Goal: Transaction & Acquisition: Purchase product/service

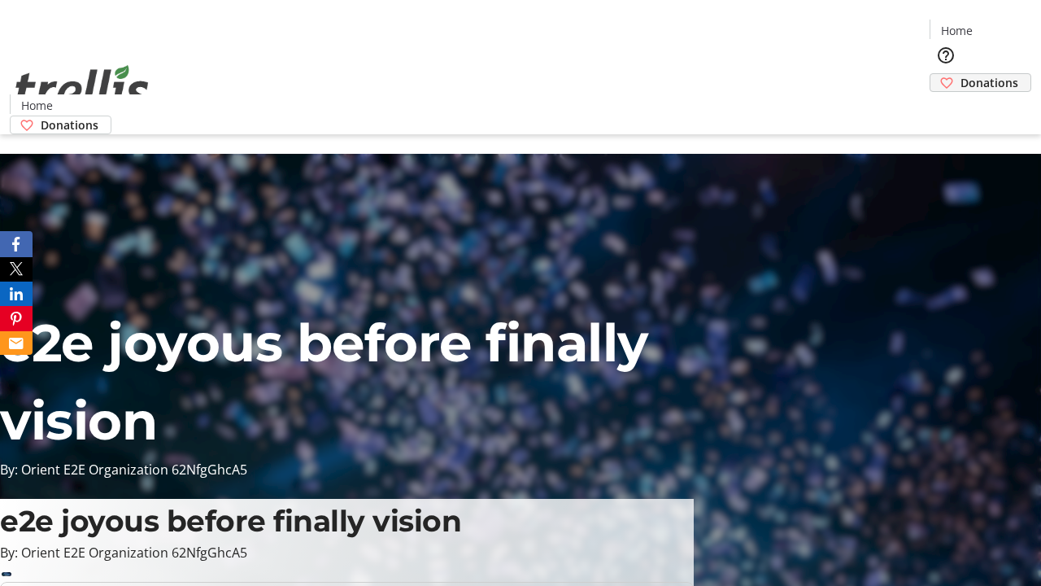
click at [961, 74] on span "Donations" at bounding box center [990, 82] width 58 height 17
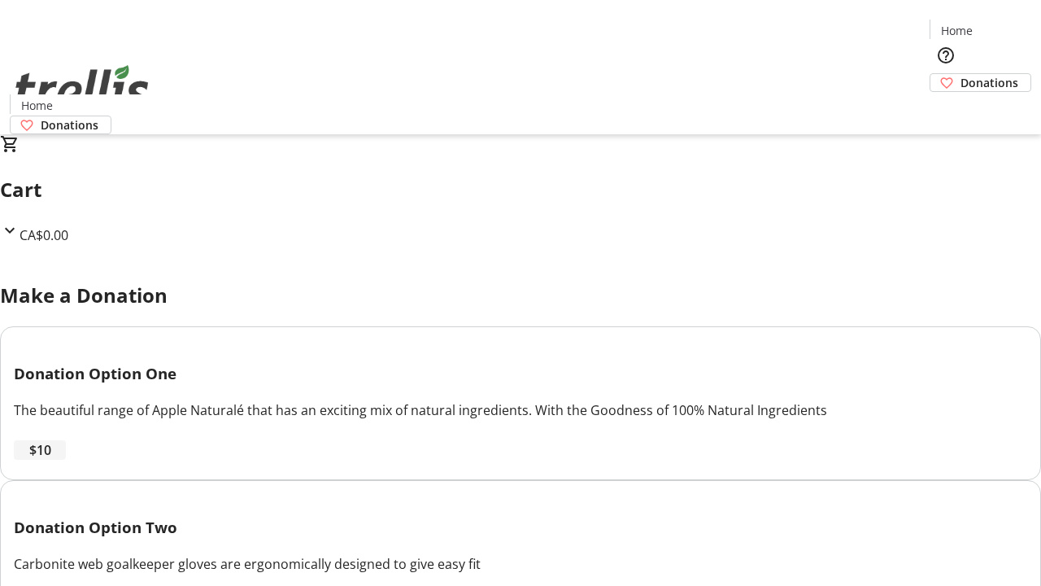
click at [51, 460] on span "$10" at bounding box center [40, 450] width 22 height 20
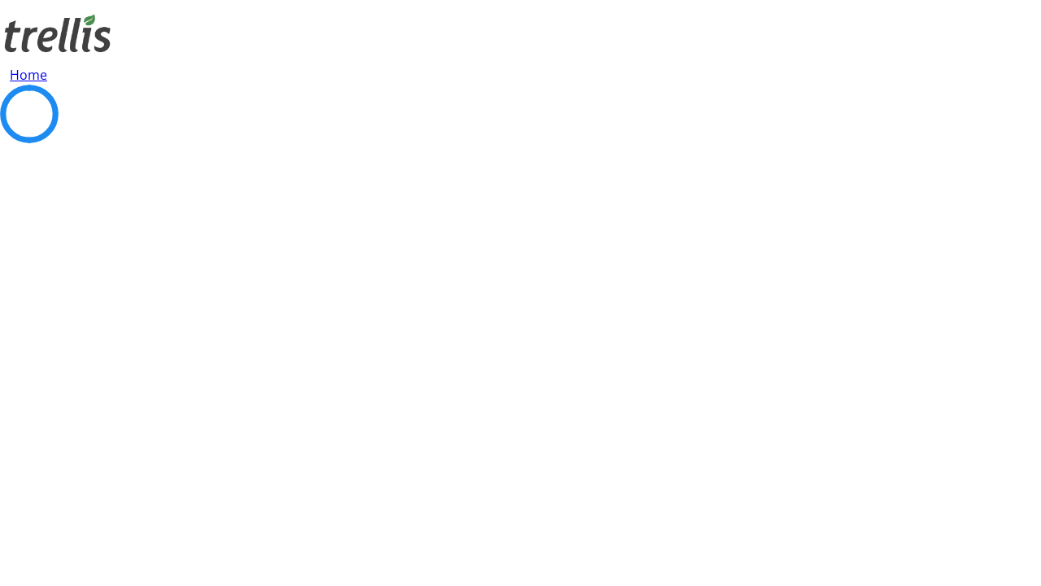
select select "CA"
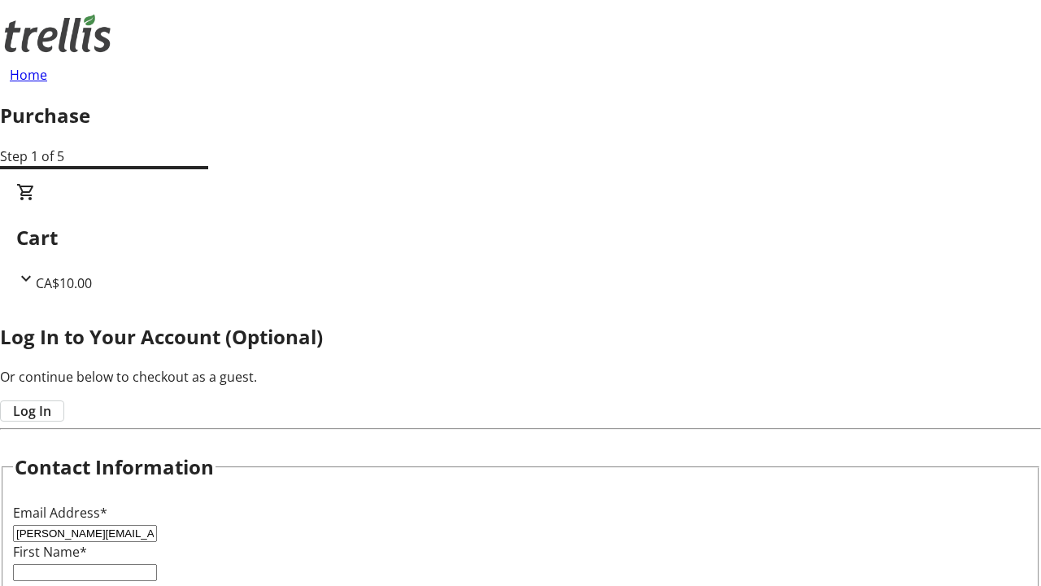
type input "[PERSON_NAME][EMAIL_ADDRESS][DOMAIN_NAME]"
type input "[PERSON_NAME]"
type input "[STREET_ADDRESS][PERSON_NAME]"
type input "Kelowna"
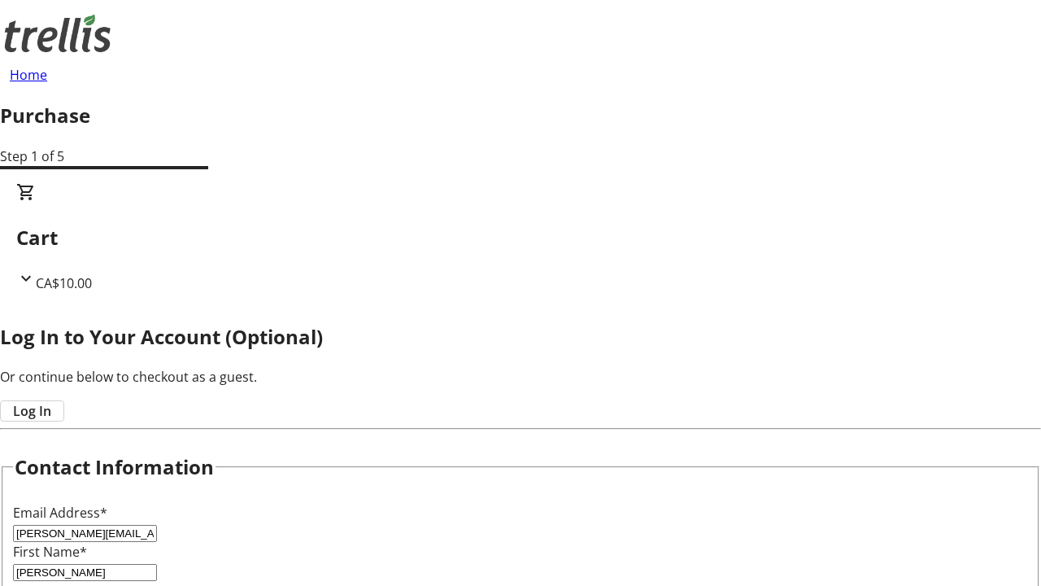
select select "BC"
type input "Kelowna"
type input "V1Y 0C2"
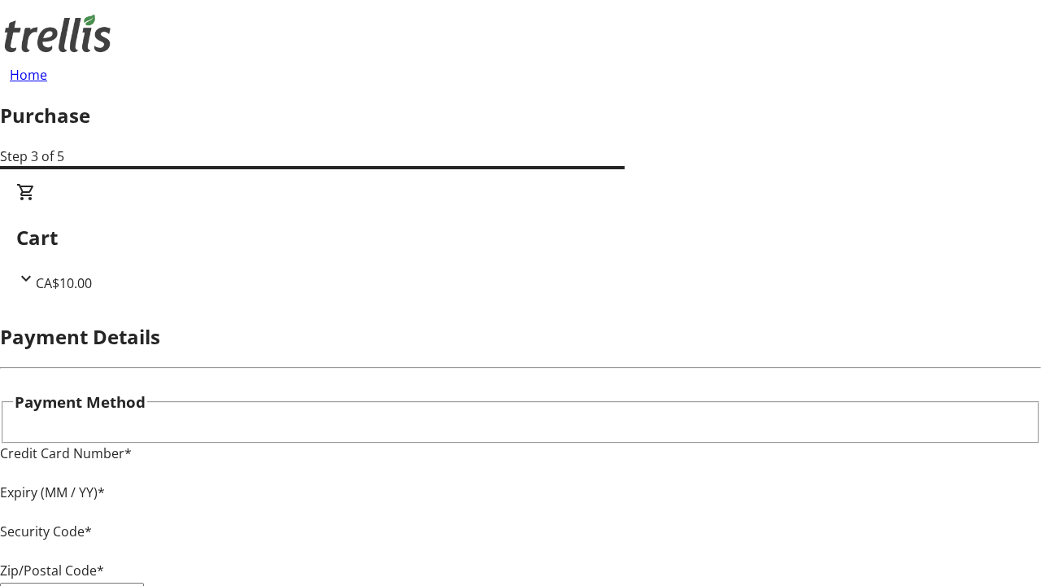
type input "V1Y 0C2"
